Goal: Information Seeking & Learning: Understand process/instructions

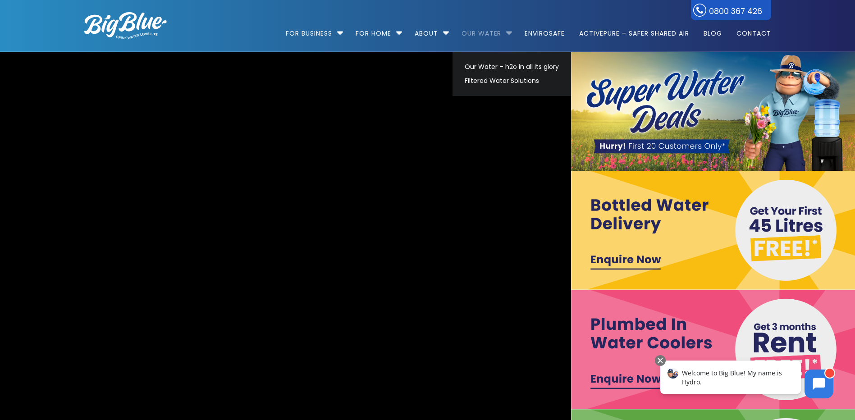
click at [502, 32] on link "Our Water" at bounding box center [481, 29] width 53 height 58
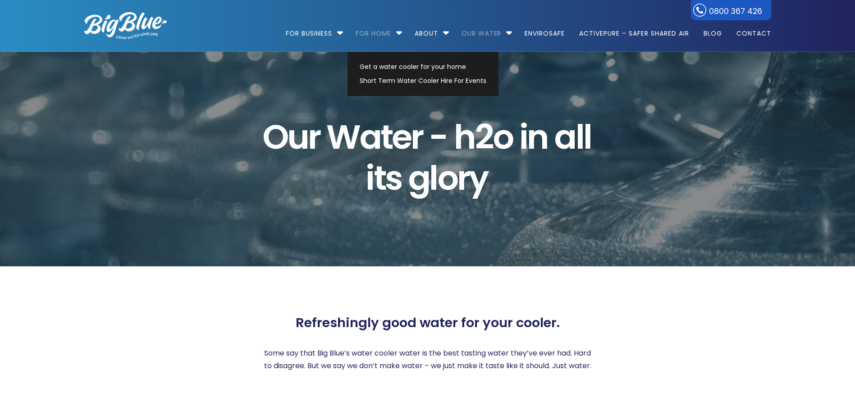
click at [393, 31] on link "For Home" at bounding box center [373, 29] width 48 height 58
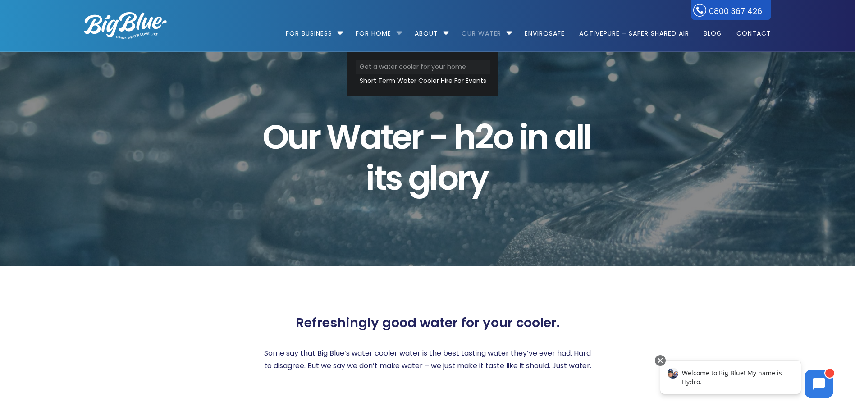
click at [391, 64] on link "Get a water cooler for your home" at bounding box center [423, 67] width 135 height 14
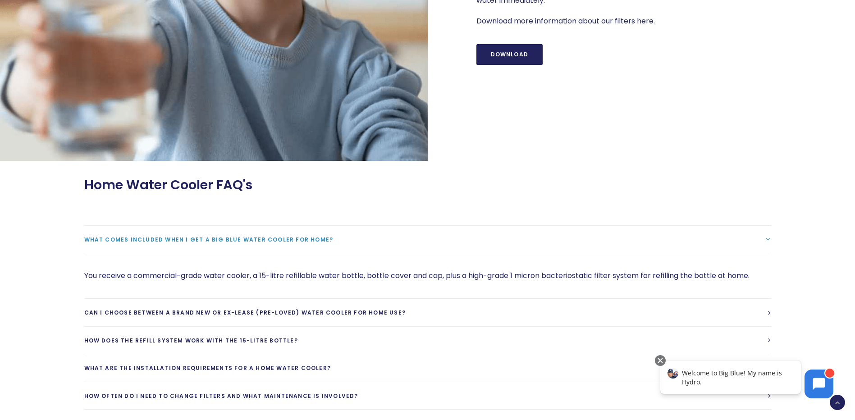
scroll to position [1368, 0]
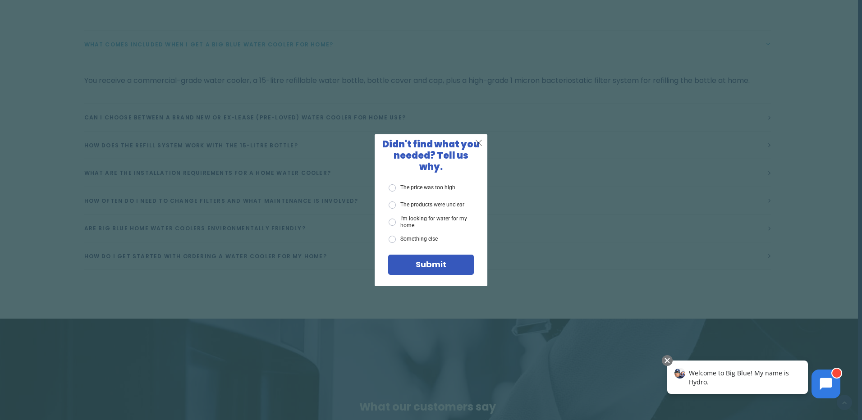
click at [482, 148] on span "X" at bounding box center [479, 142] width 8 height 11
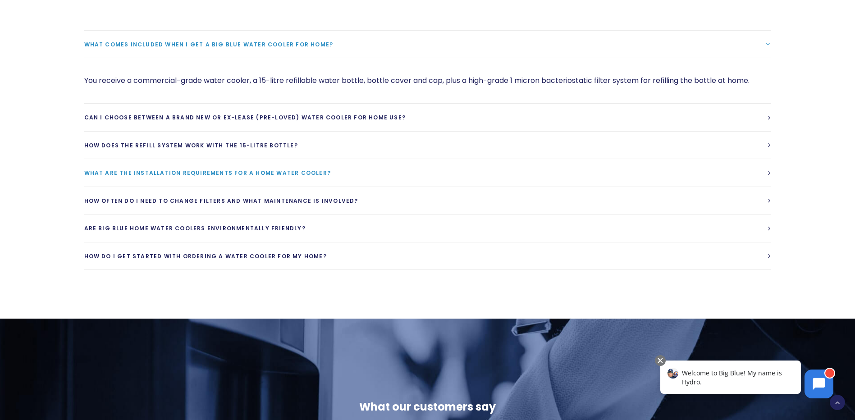
click at [327, 178] on link "What are the installation requirements for a home water cooler?" at bounding box center [427, 173] width 687 height 28
